Goal: Task Accomplishment & Management: Use online tool/utility

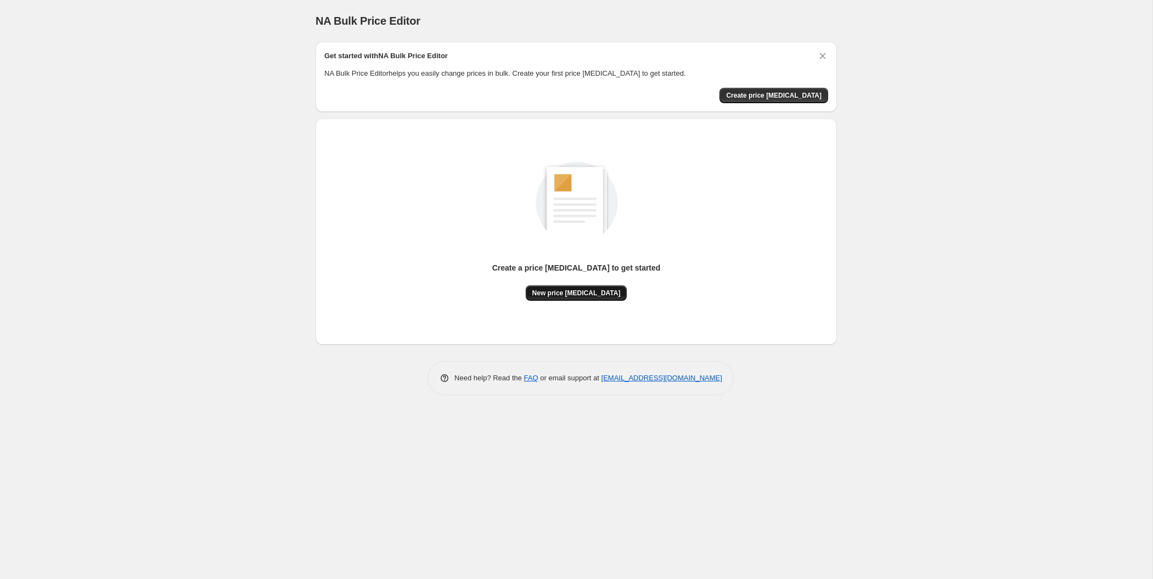
click at [573, 295] on span "New price change job" at bounding box center [576, 293] width 88 height 9
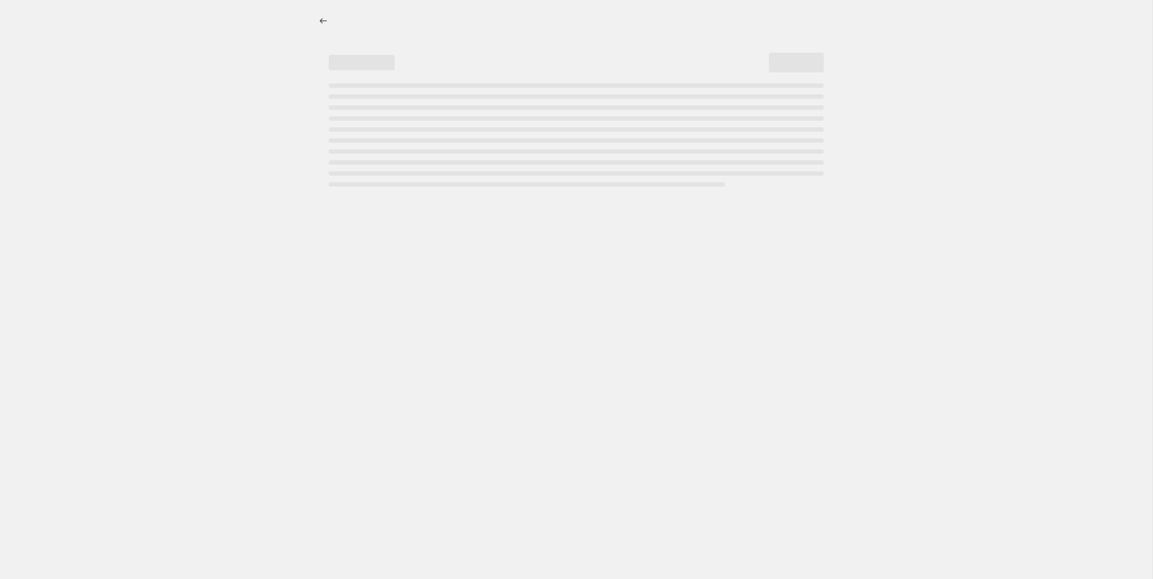
select select "percentage"
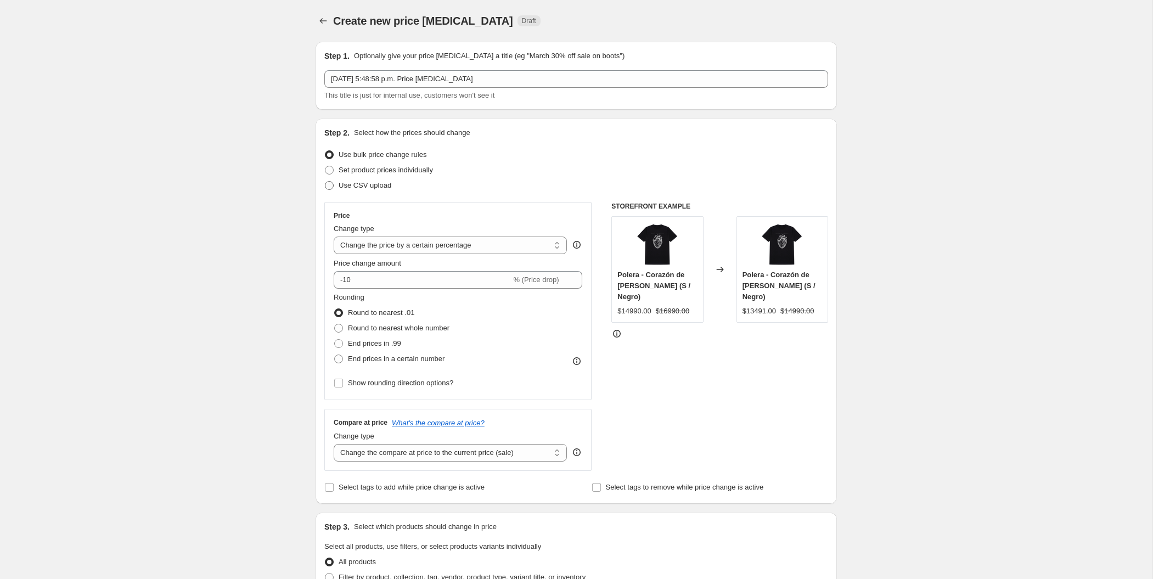
click at [378, 187] on span "Use CSV upload" at bounding box center [365, 185] width 53 height 8
click at [325, 182] on input "Use CSV upload" at bounding box center [325, 181] width 1 height 1
radio input "true"
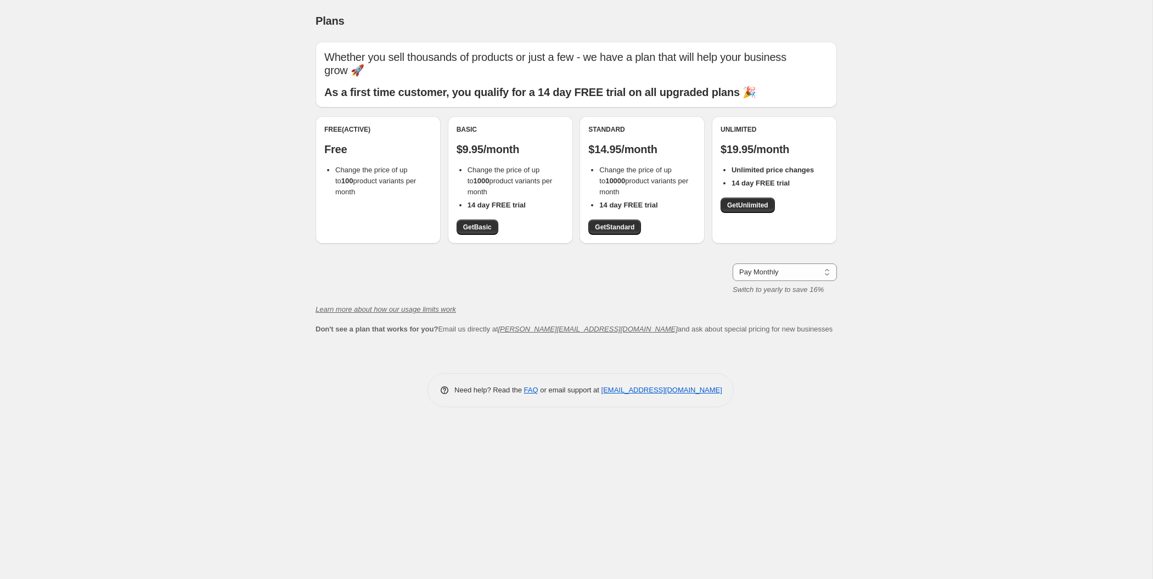
click at [424, 150] on div "Free (Active) Free Change the price of up to 100 product variants per month" at bounding box center [378, 161] width 108 height 72
click at [407, 166] on span "Change the price of up to 100 product variants per month" at bounding box center [375, 181] width 81 height 30
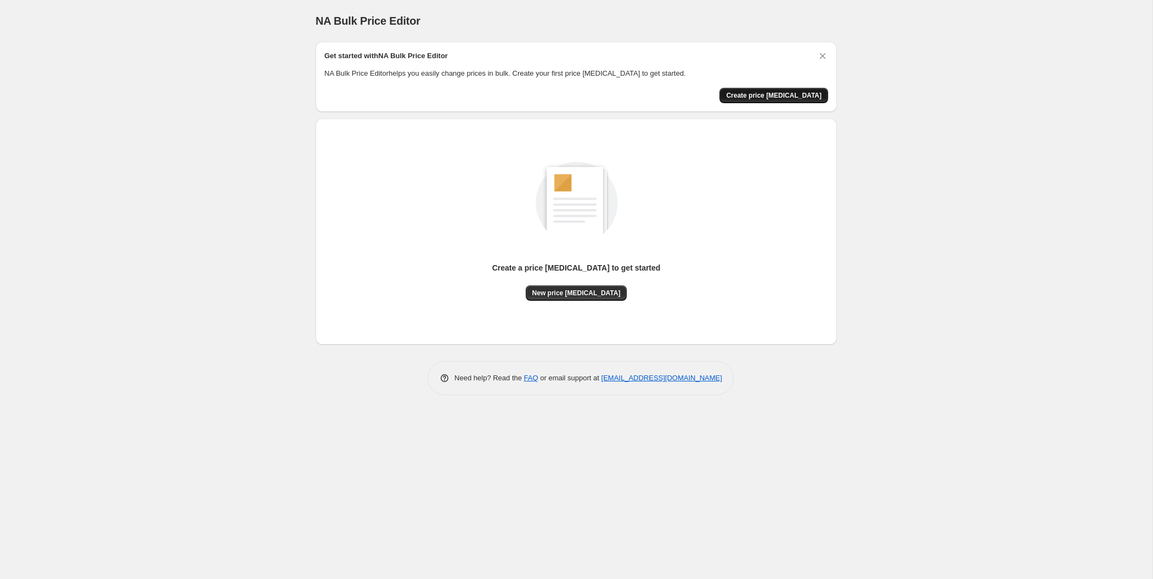
click at [786, 93] on span "Create price change job" at bounding box center [773, 95] width 95 height 9
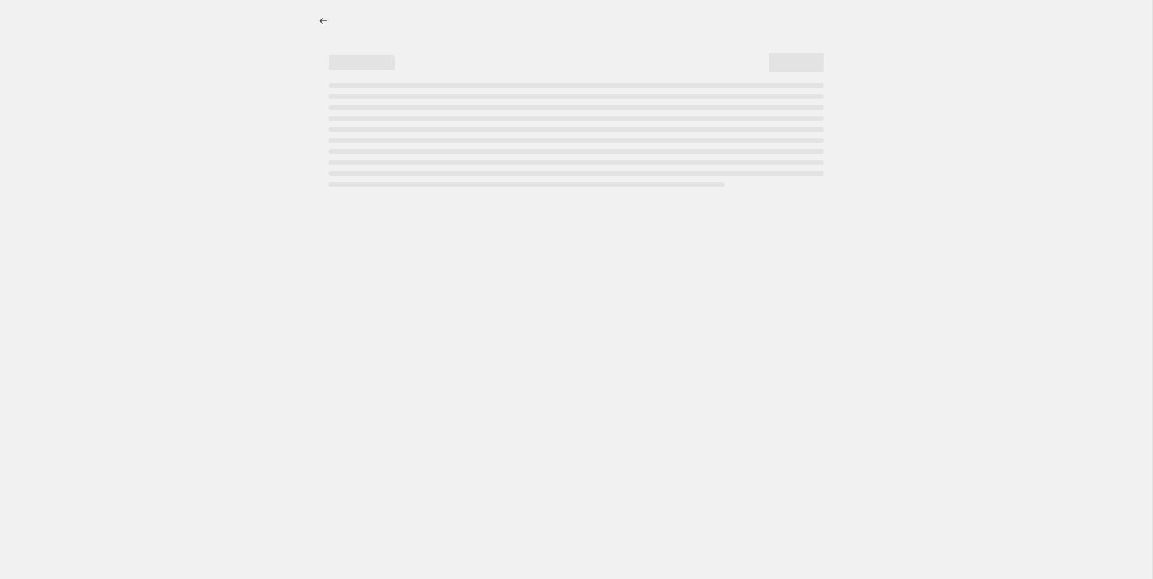
select select "percentage"
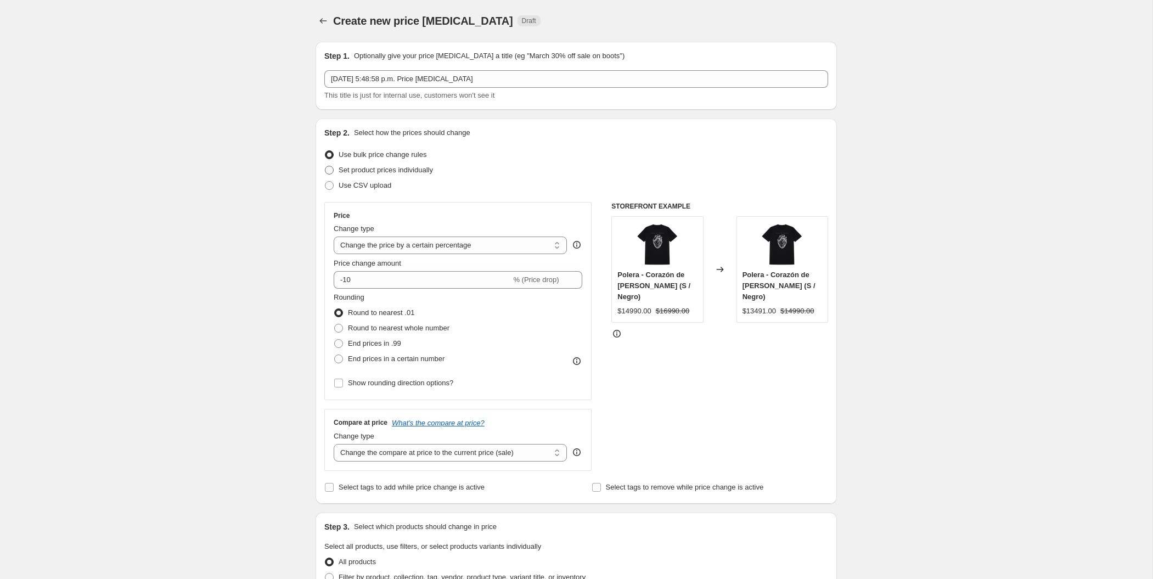
click at [415, 166] on span "Set product prices individually" at bounding box center [386, 170] width 94 height 8
click at [325, 166] on input "Set product prices individually" at bounding box center [325, 166] width 1 height 1
radio input "true"
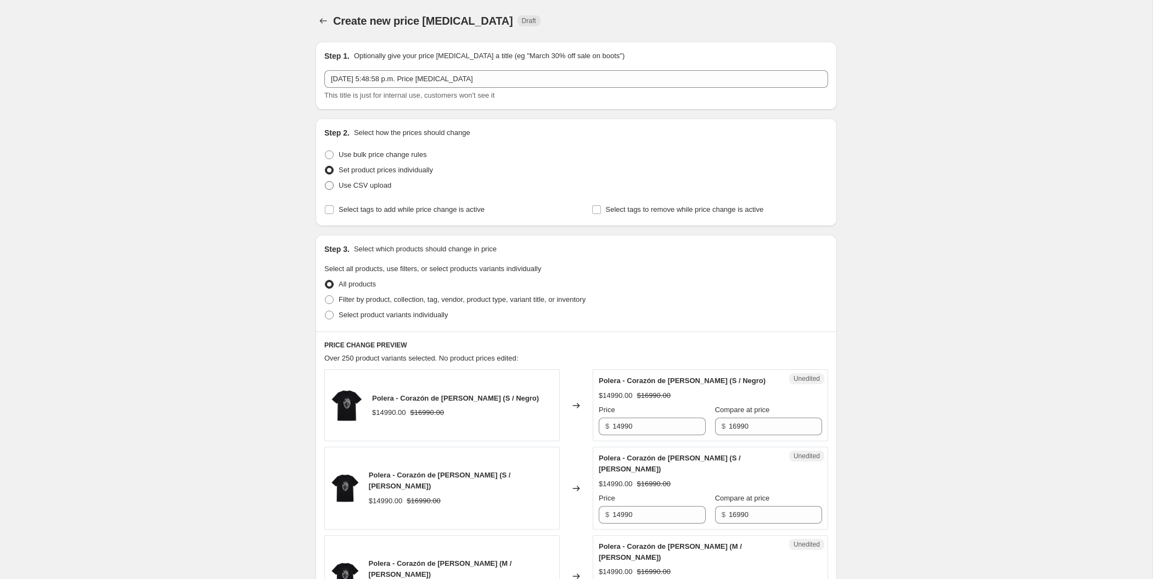
click at [375, 188] on span "Use CSV upload" at bounding box center [365, 185] width 53 height 8
click at [325, 182] on input "Use CSV upload" at bounding box center [325, 181] width 1 height 1
radio input "true"
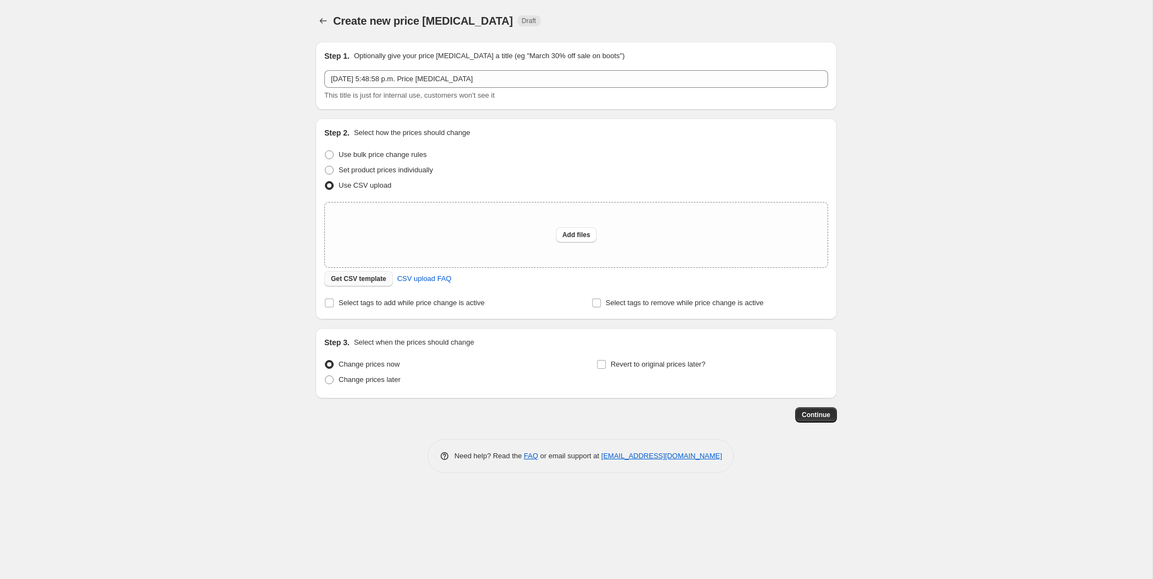
click at [375, 283] on span "Get CSV template" at bounding box center [358, 278] width 55 height 9
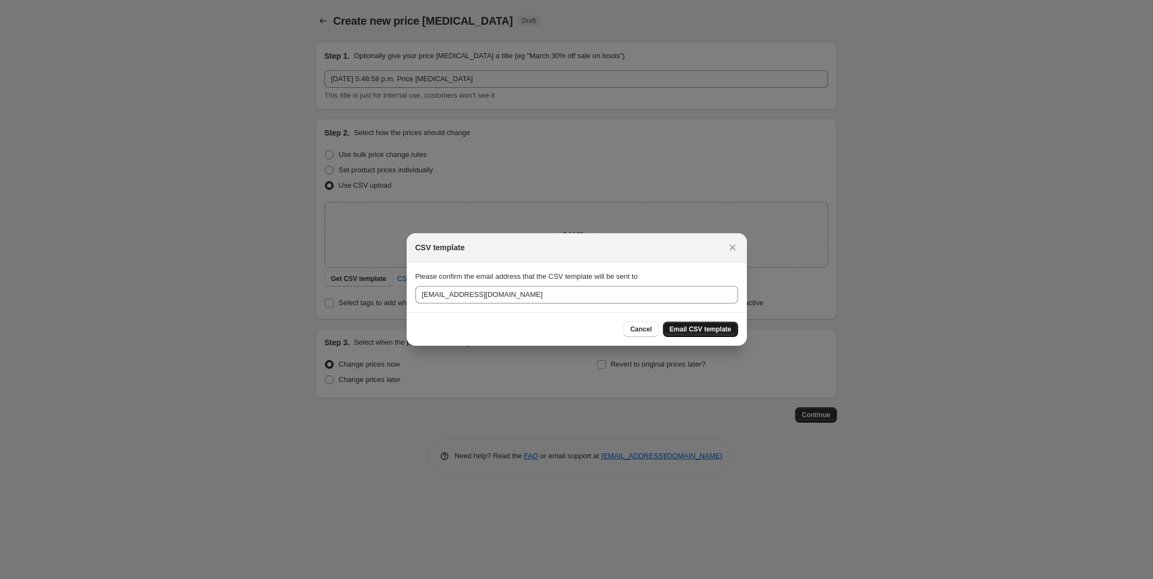
click at [717, 331] on span "Email CSV template" at bounding box center [700, 329] width 62 height 9
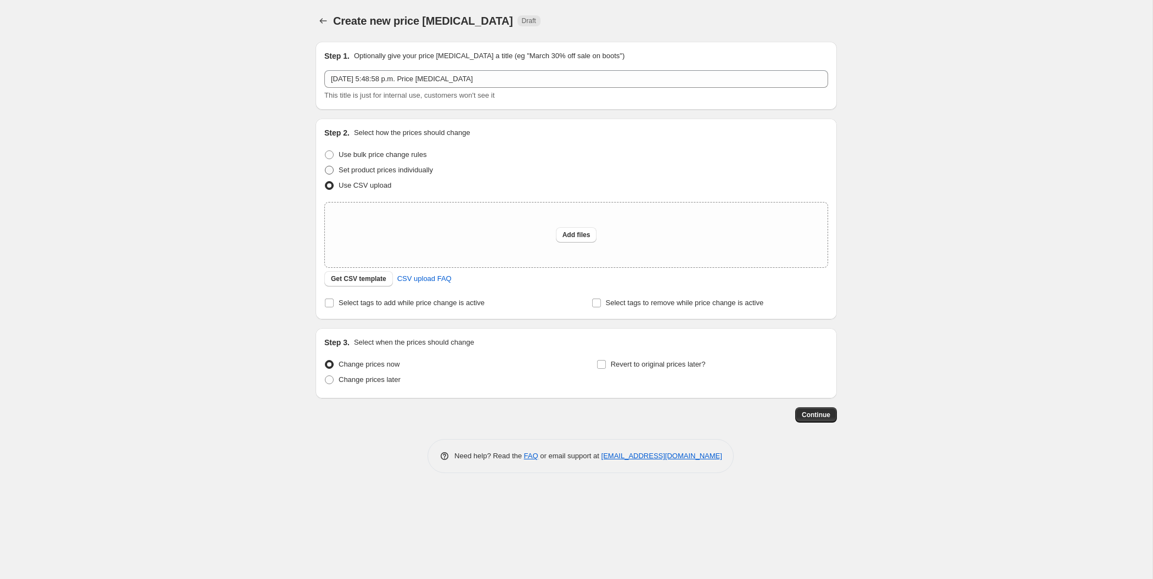
click at [415, 170] on span "Set product prices individually" at bounding box center [386, 170] width 94 height 8
click at [325, 166] on input "Set product prices individually" at bounding box center [325, 166] width 1 height 1
radio input "true"
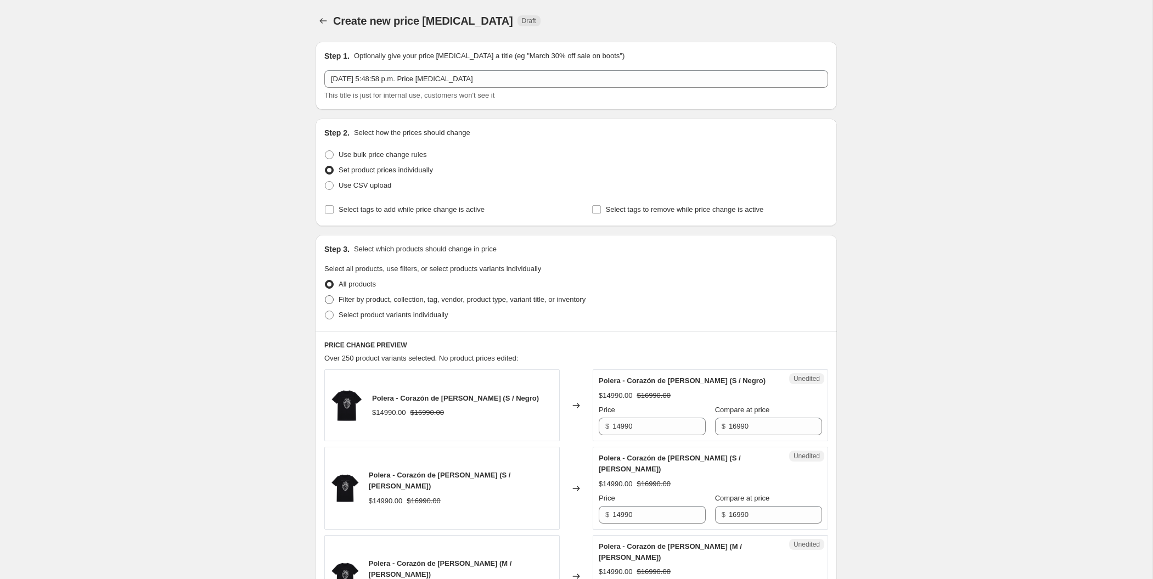
click at [364, 302] on span "Filter by product, collection, tag, vendor, product type, variant title, or inv…" at bounding box center [462, 299] width 247 height 8
click at [325, 296] on input "Filter by product, collection, tag, vendor, product type, variant title, or inv…" at bounding box center [325, 295] width 1 height 1
radio input "true"
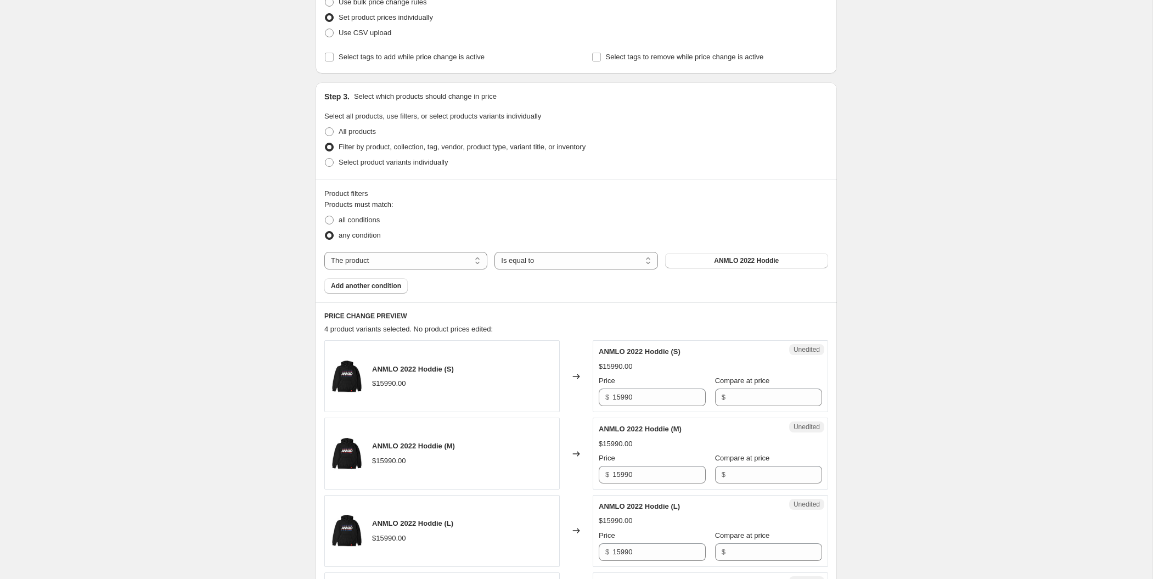
scroll to position [127, 0]
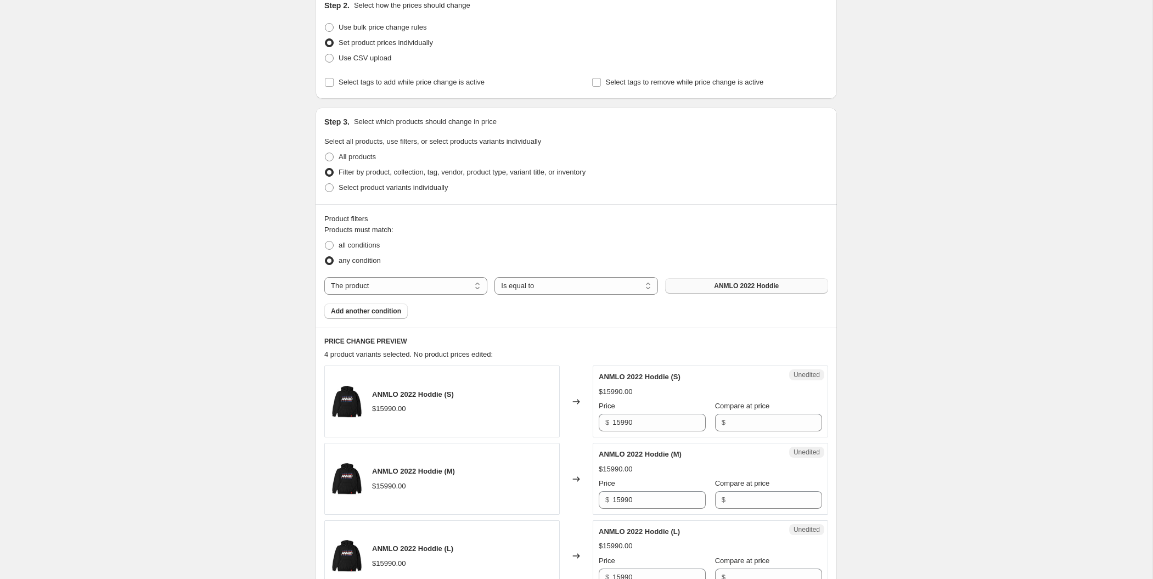
click at [666, 280] on button "ANMLO 2022 Hoddie" at bounding box center [746, 285] width 163 height 15
